Goal: Find specific page/section: Find specific page/section

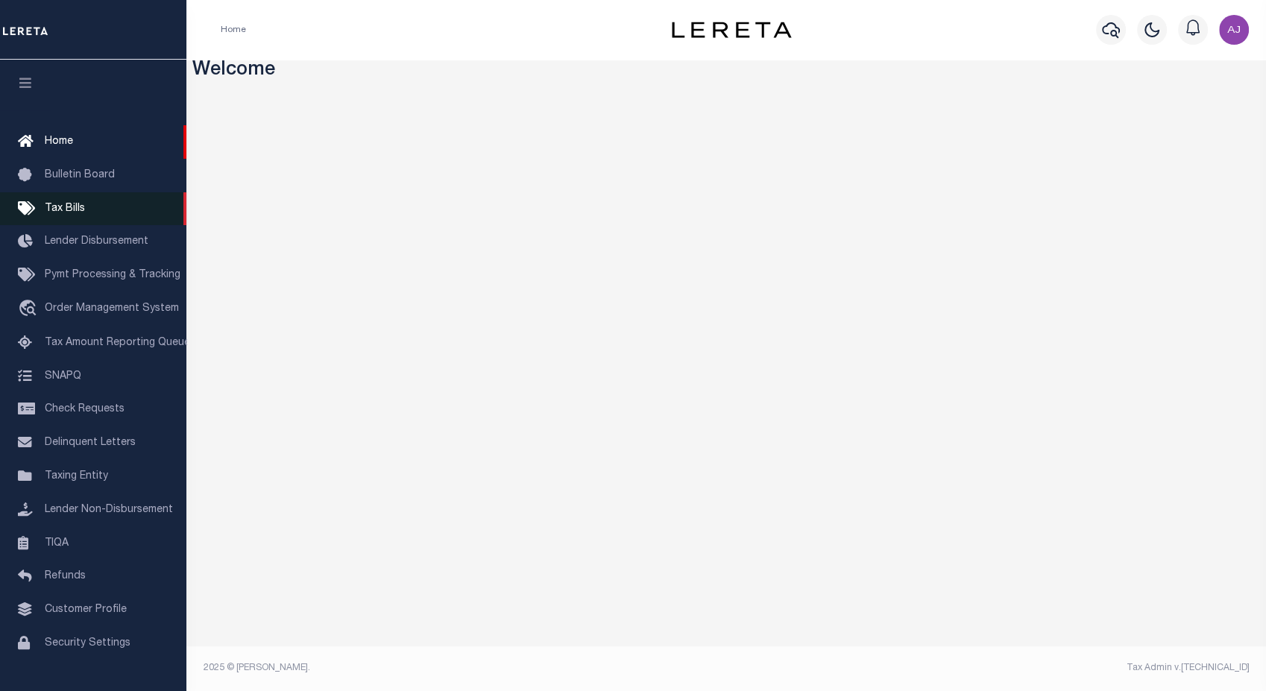
click at [70, 211] on span "Tax Bills" at bounding box center [65, 209] width 40 height 10
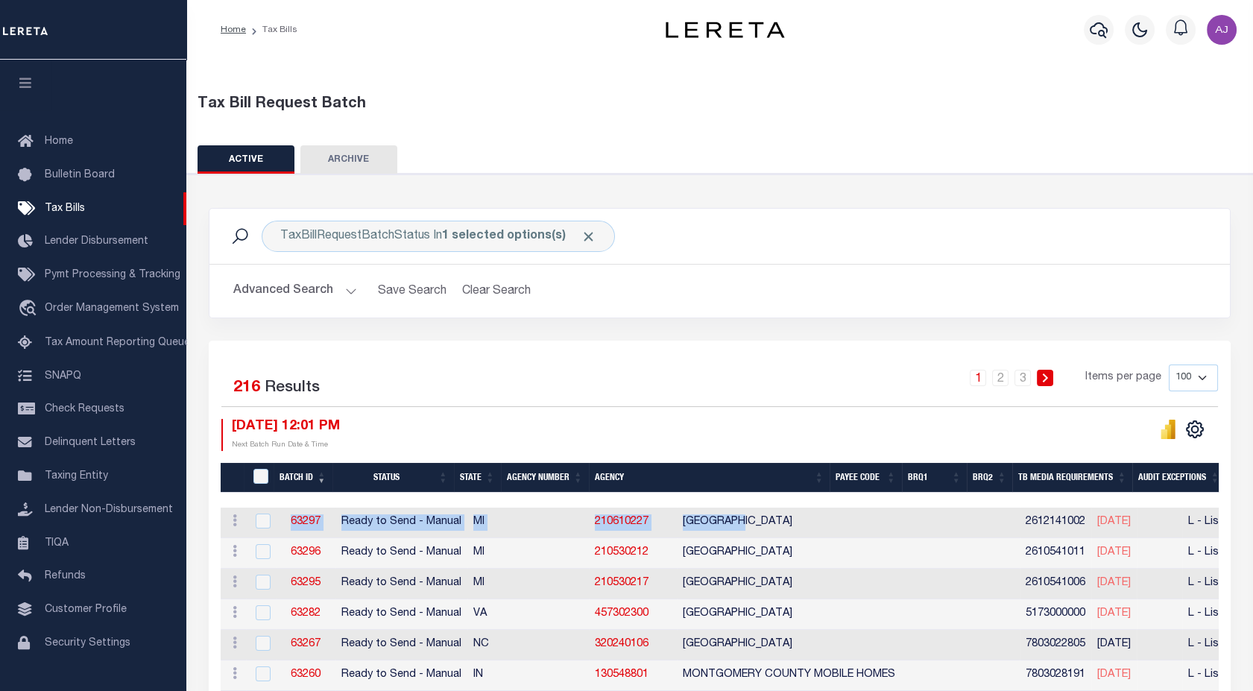
drag, startPoint x: 555, startPoint y: 497, endPoint x: 657, endPoint y: 516, distance: 104.0
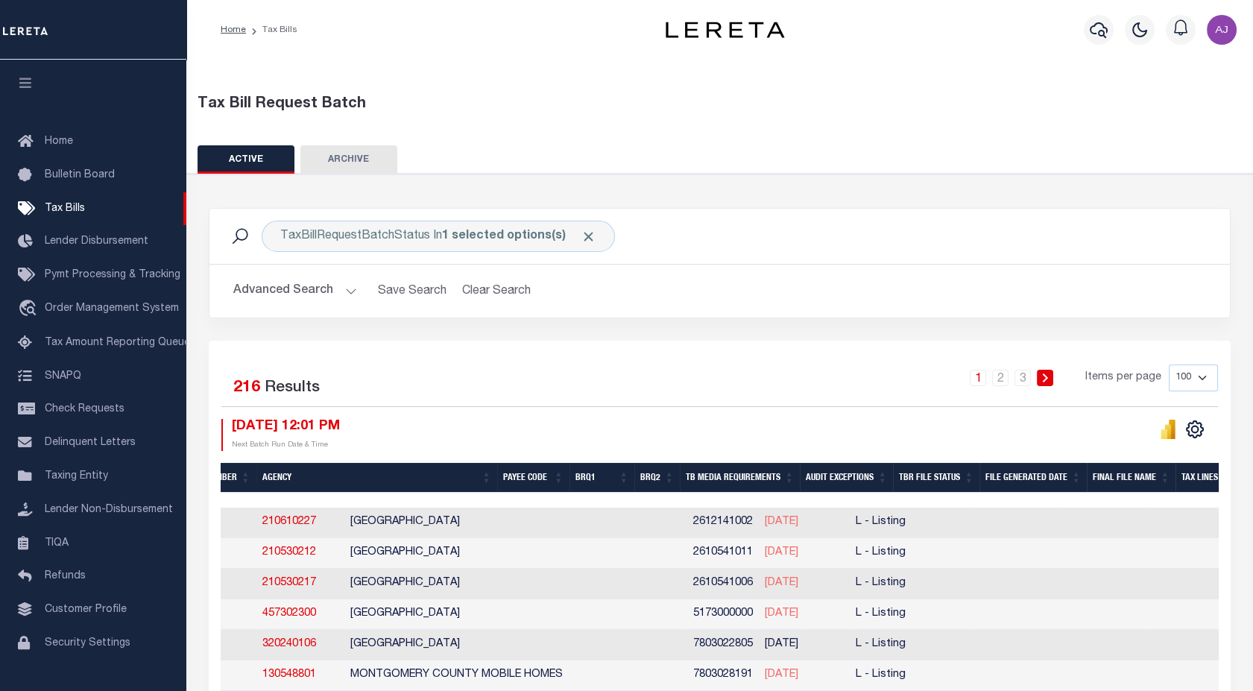
scroll to position [0, 369]
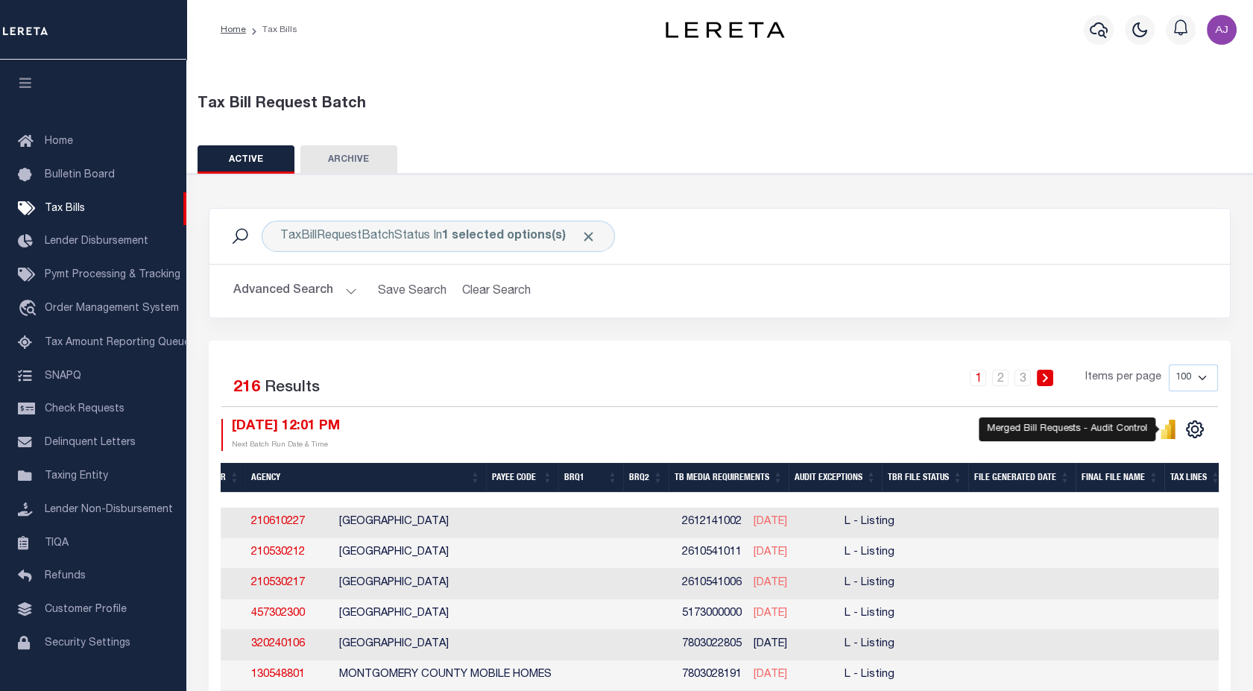
click at [1175, 432] on icon "" at bounding box center [1172, 429] width 7 height 19
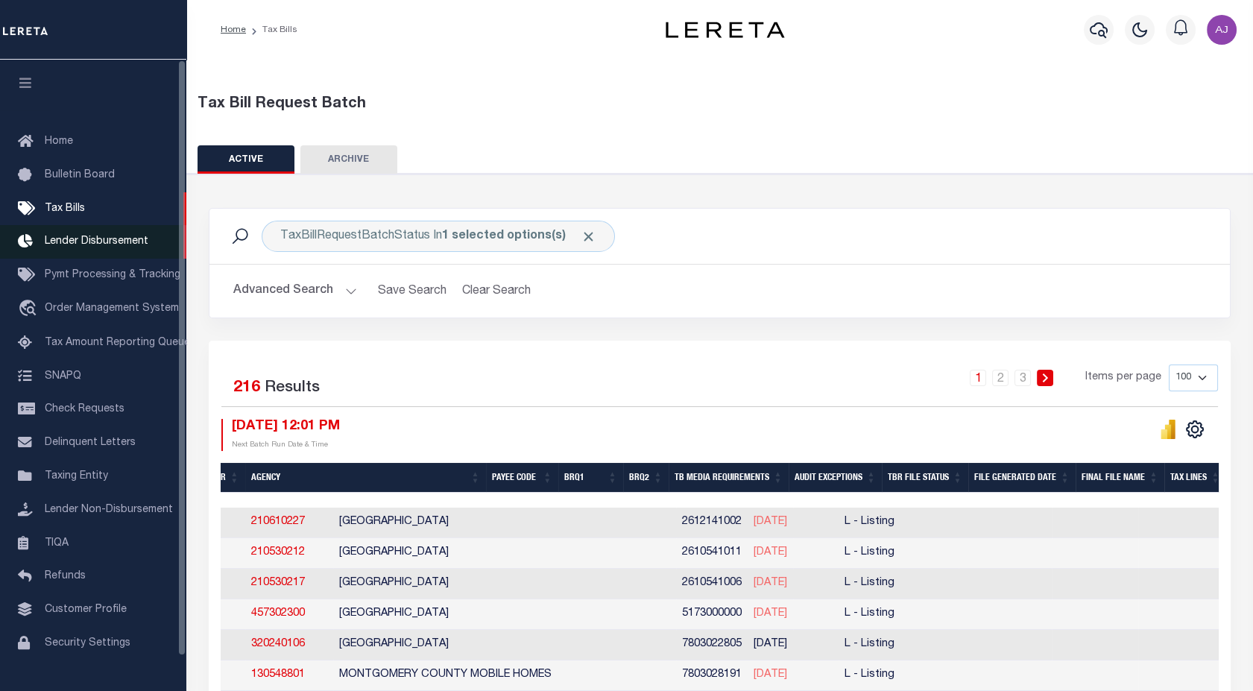
click at [113, 237] on link "Lender Disbursement" at bounding box center [93, 242] width 186 height 34
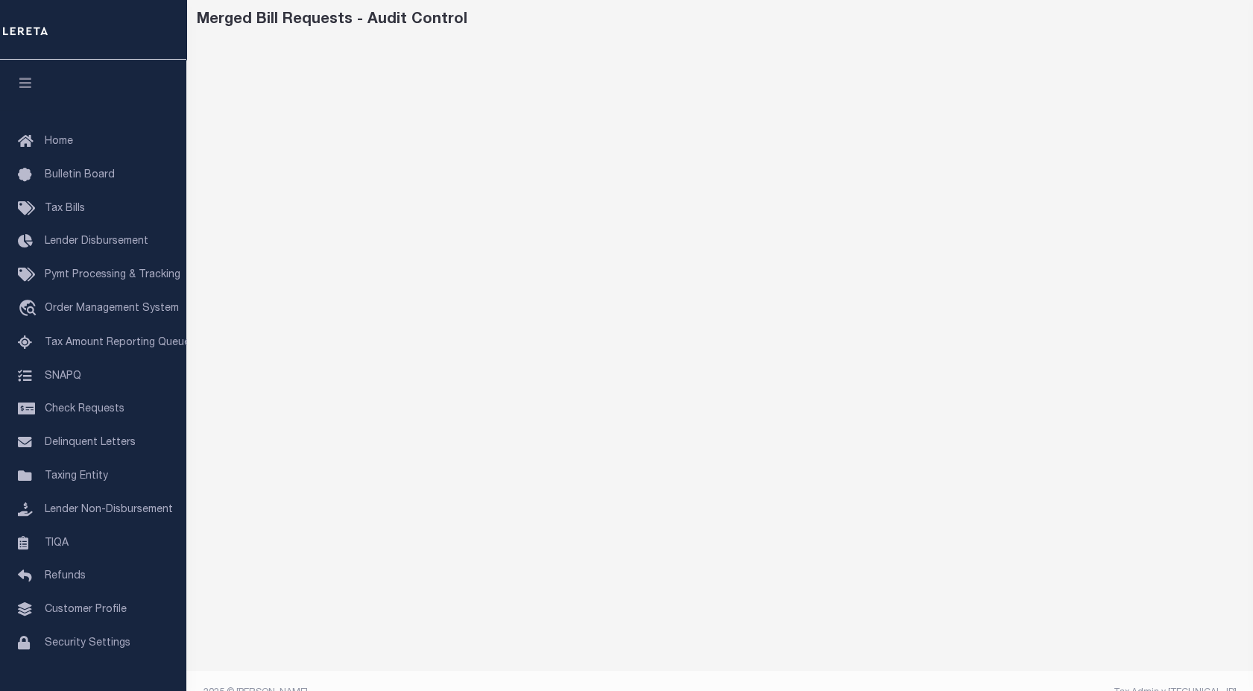
scroll to position [88, 0]
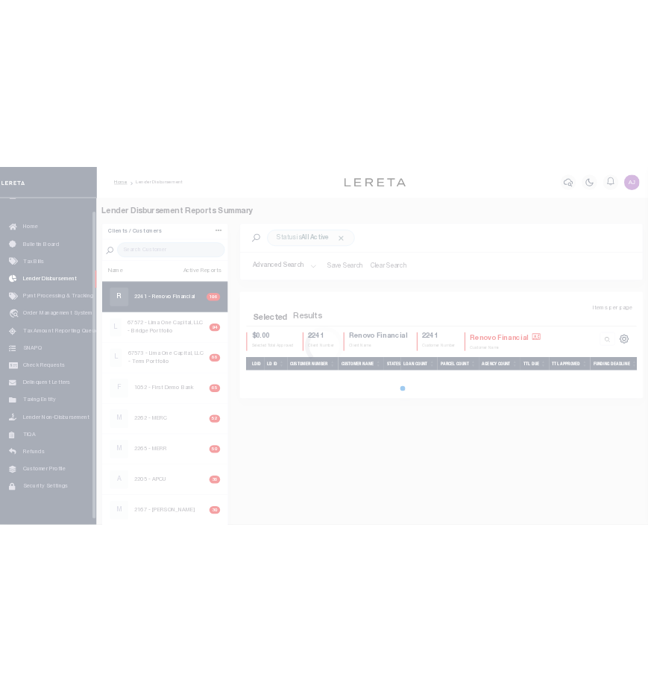
scroll to position [26, 0]
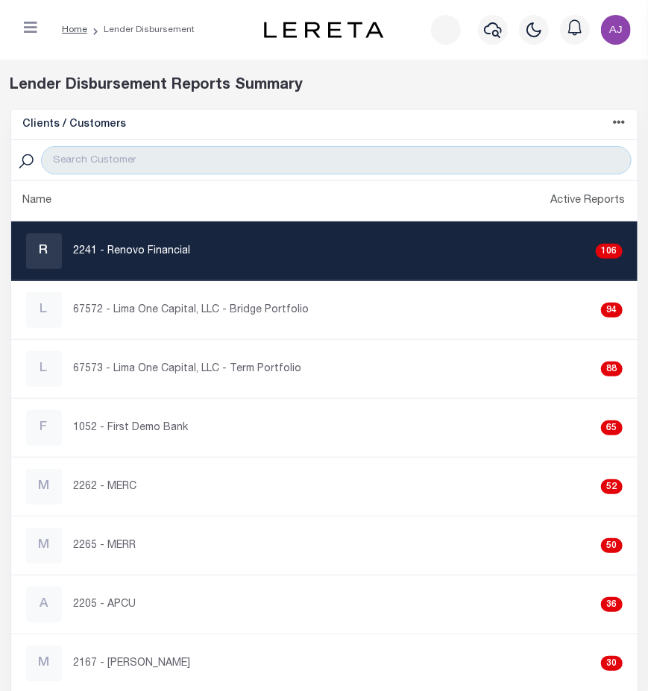
click at [26, 33] on icon "button" at bounding box center [30, 27] width 13 height 15
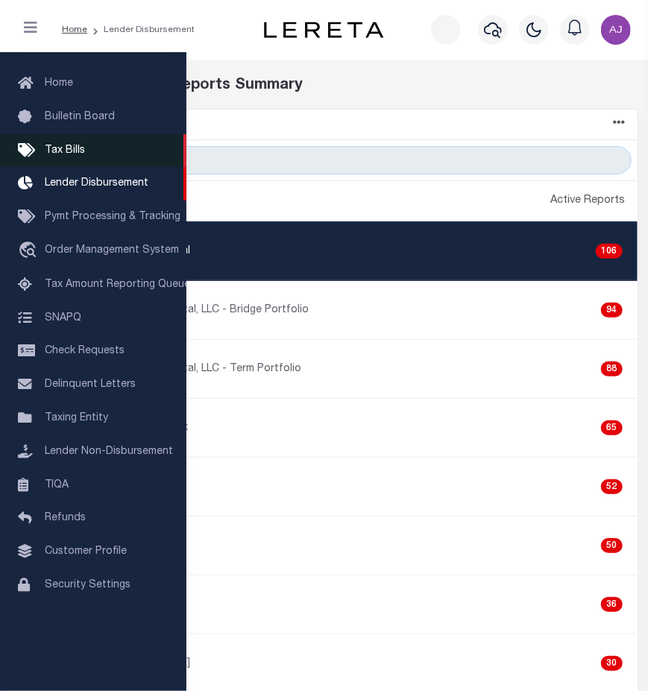
click at [69, 154] on span "Tax Bills" at bounding box center [65, 150] width 40 height 10
